Goal: Use online tool/utility: Utilize a website feature to perform a specific function

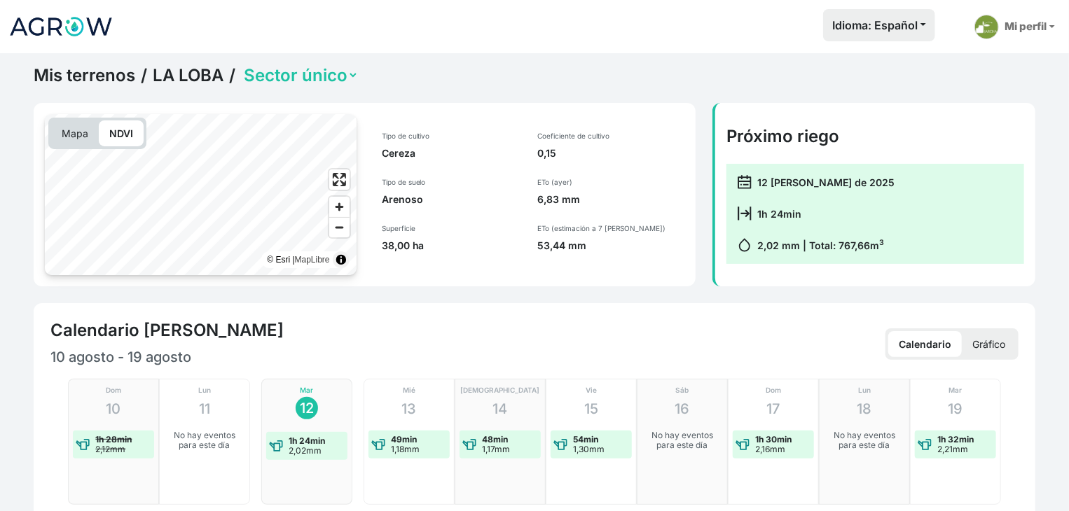
drag, startPoint x: 65, startPoint y: 130, endPoint x: 109, endPoint y: 130, distance: 44.1
click at [65, 130] on p "Mapa" at bounding box center [75, 133] width 48 height 26
click at [109, 130] on p "NDVI" at bounding box center [121, 133] width 45 height 26
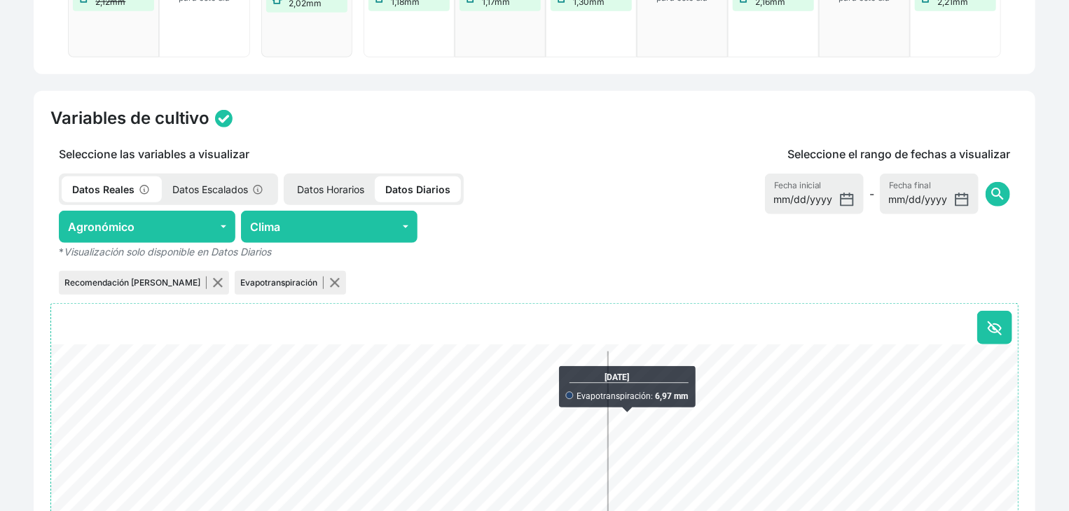
scroll to position [490, 0]
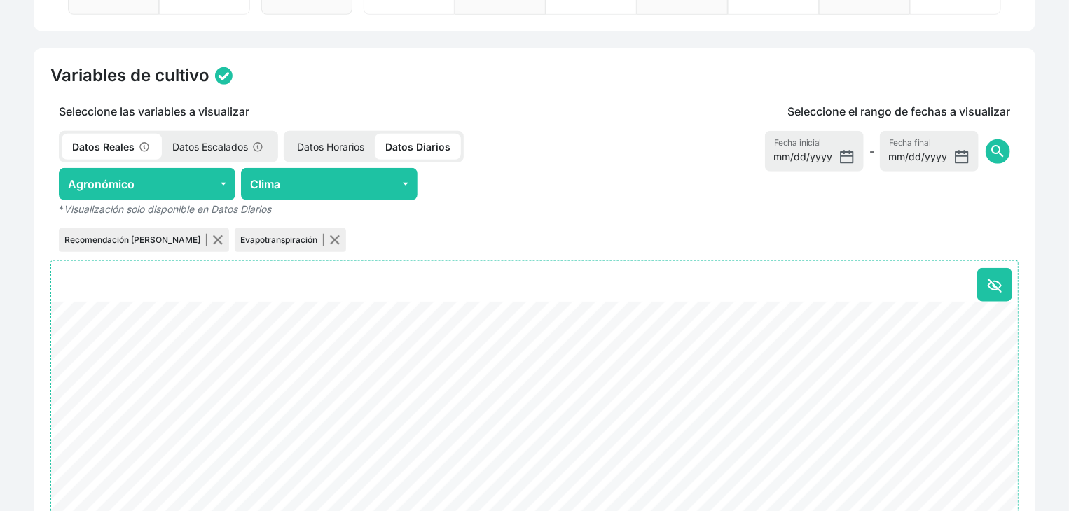
click at [193, 138] on p "Datos Escalados" at bounding box center [218, 147] width 113 height 26
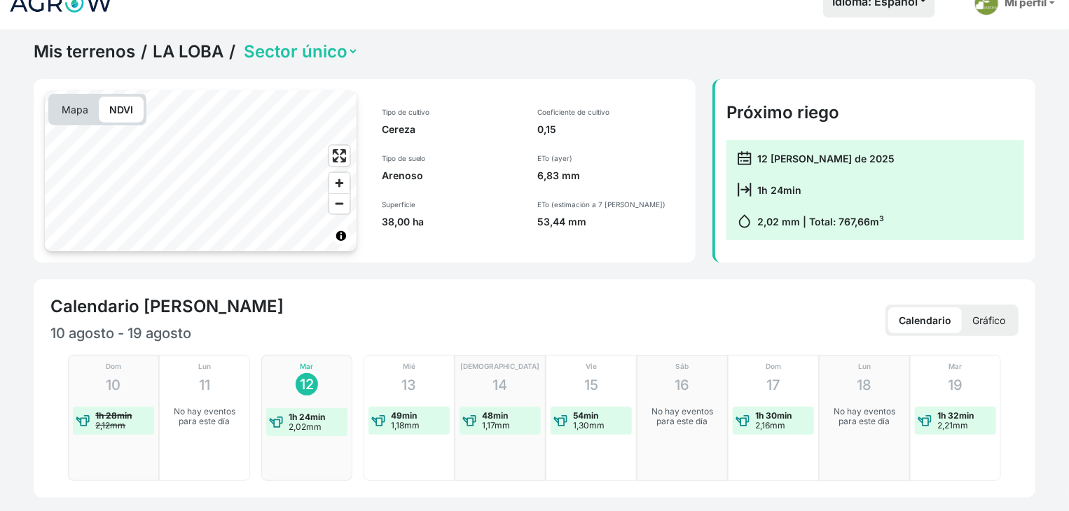
scroll to position [0, 0]
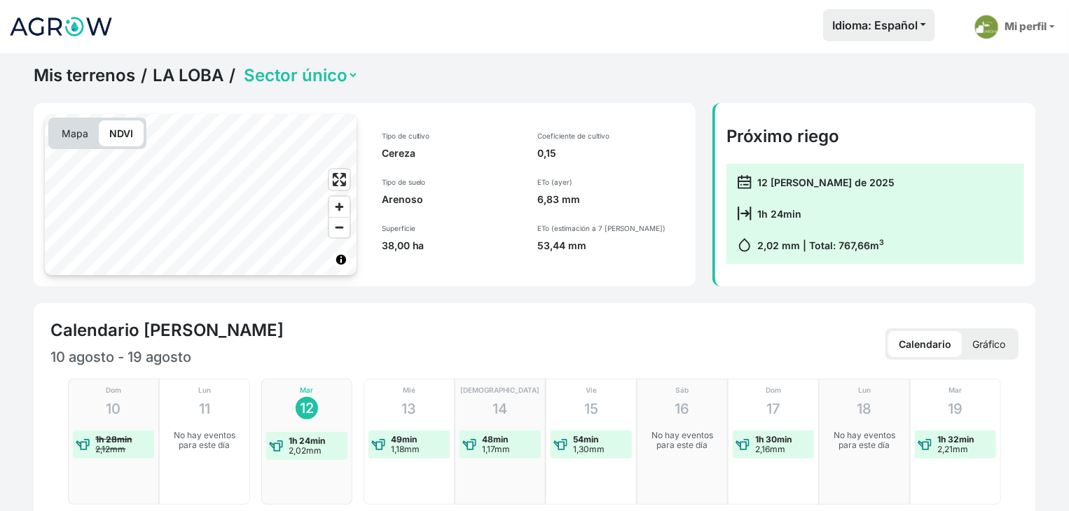
click at [982, 338] on p "Gráfico" at bounding box center [989, 344] width 54 height 26
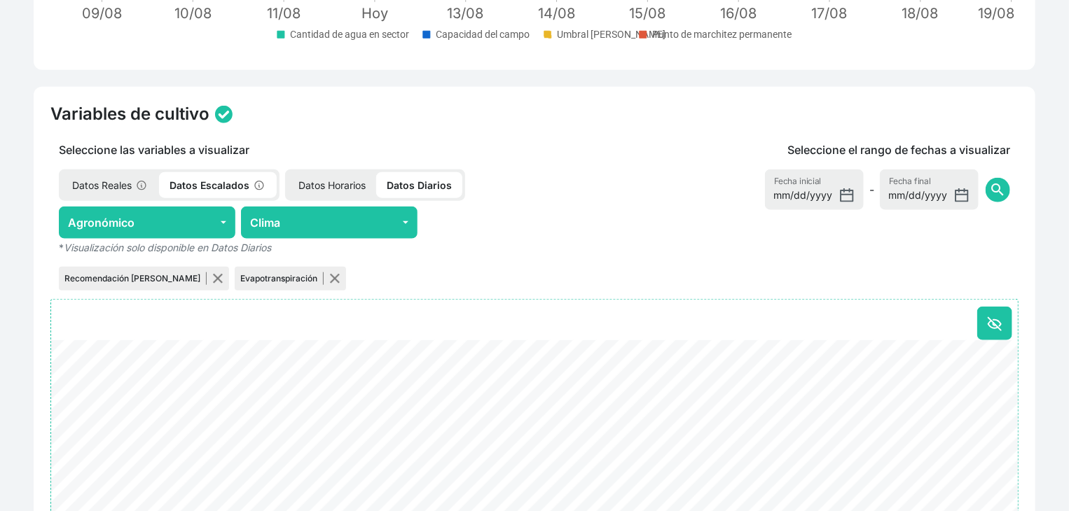
scroll to position [630, 0]
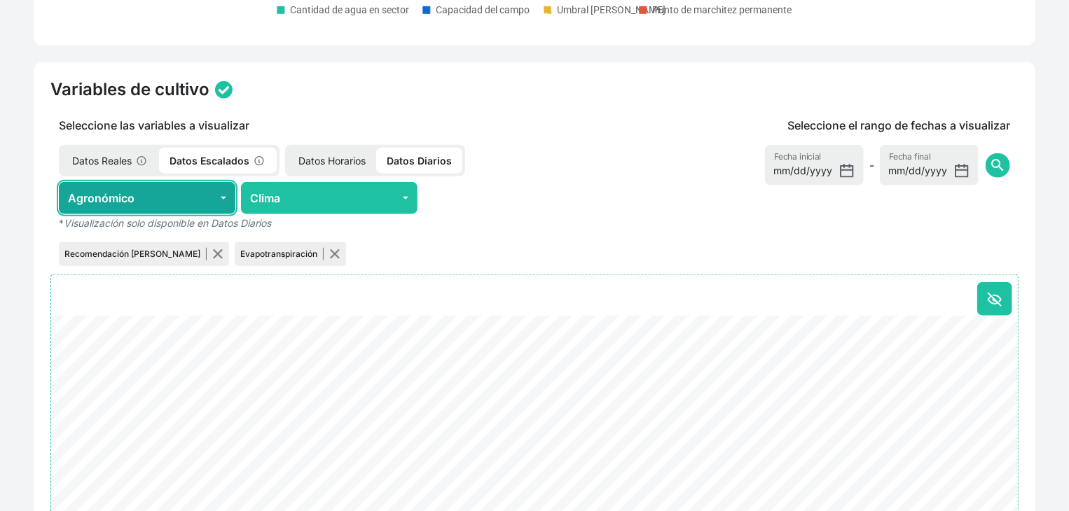
click at [195, 198] on button "Agronómico" at bounding box center [147, 198] width 177 height 32
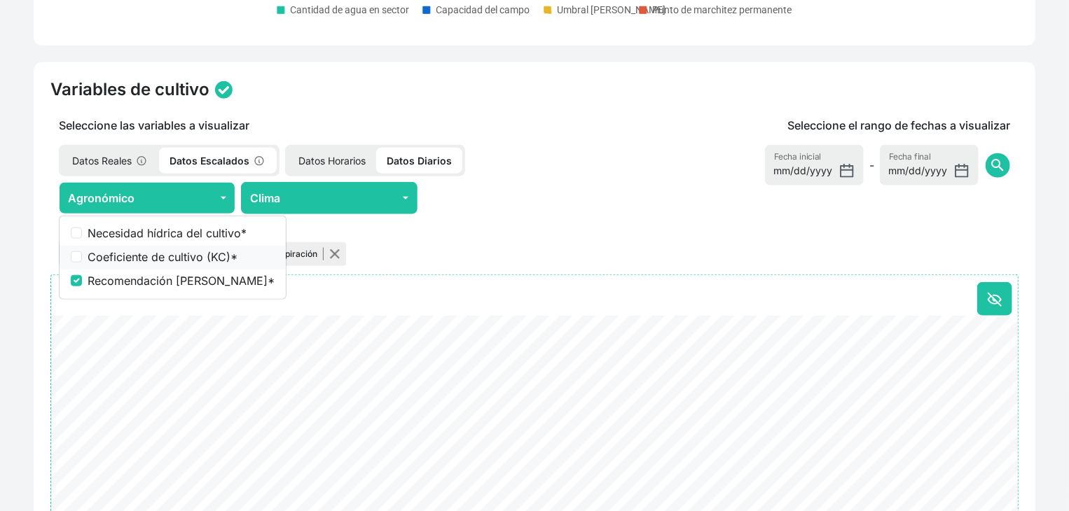
click at [165, 258] on label "Coeficiente de cultivo (KC) *" at bounding box center [181, 257] width 187 height 17
click at [82, 258] on input "Coeficiente de cultivo (KC) *" at bounding box center [76, 256] width 11 height 11
checkbox input "true"
click at [179, 235] on label "Necesidad hídrica del cultivo *" at bounding box center [181, 233] width 187 height 17
click at [82, 235] on input "Necesidad hídrica del cultivo *" at bounding box center [76, 233] width 11 height 11
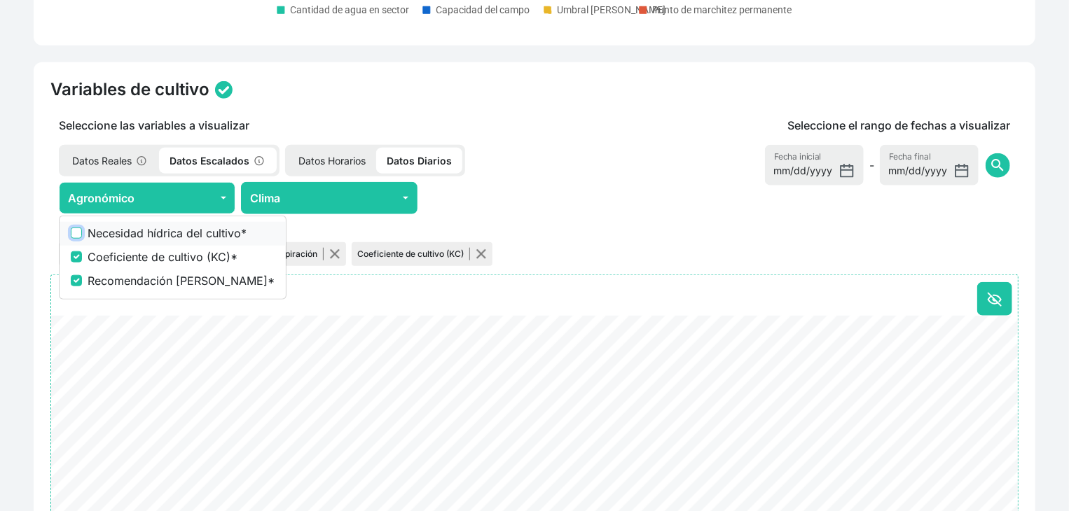
checkbox input "true"
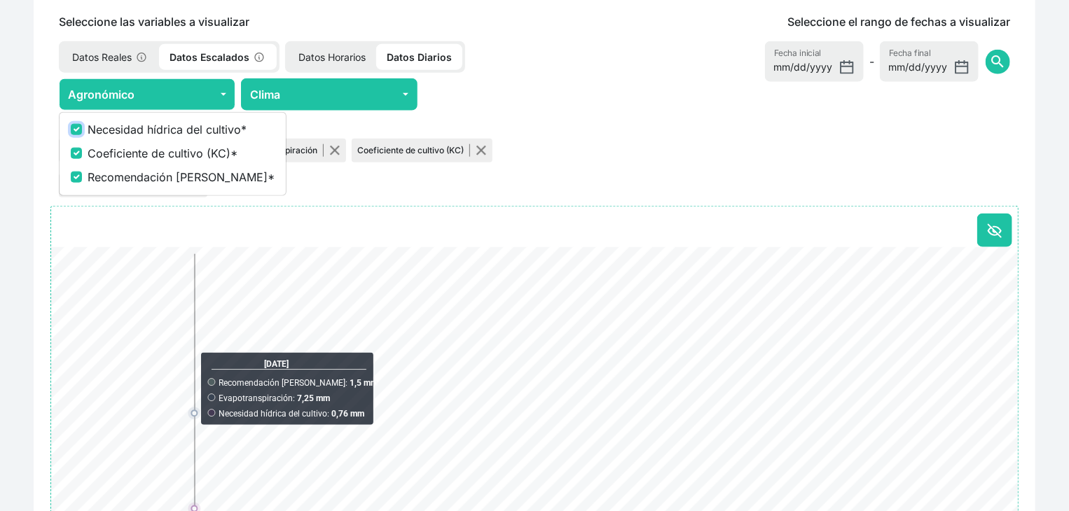
scroll to position [908, 0]
